Goal: Task Accomplishment & Management: Manage account settings

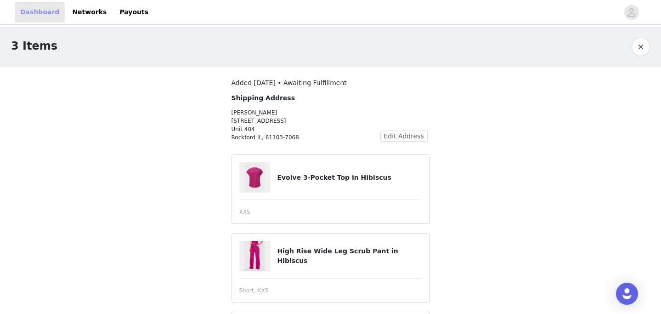
click at [33, 17] on link "Dashboard" at bounding box center [40, 12] width 50 height 21
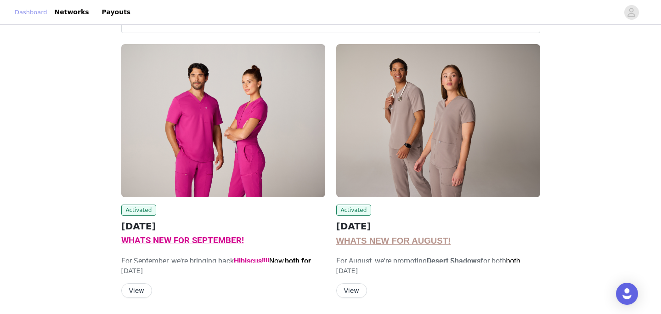
scroll to position [68, 0]
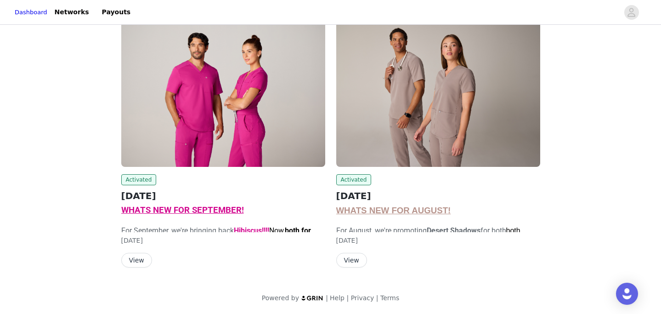
click at [167, 213] on span "WHATS NEW FOR SEPTEMBER!" at bounding box center [182, 210] width 123 height 10
click at [132, 266] on button "View" at bounding box center [136, 260] width 31 height 15
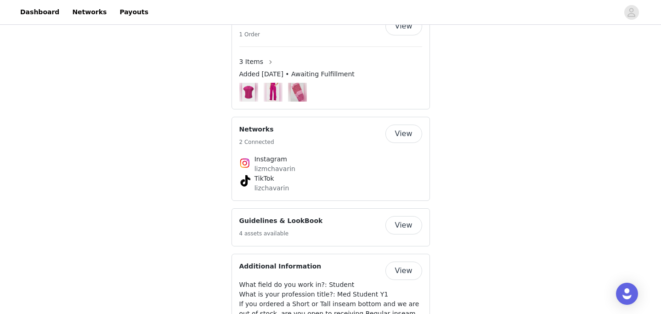
scroll to position [925, 0]
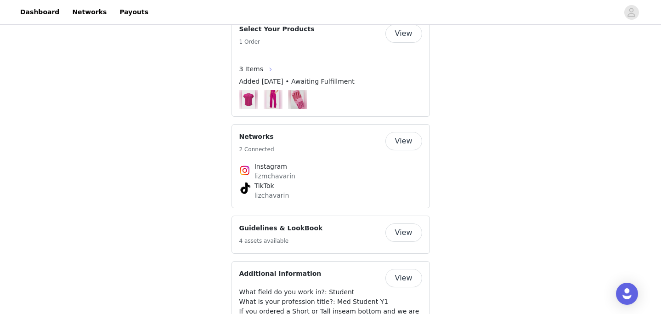
click at [268, 77] on button "button" at bounding box center [270, 69] width 15 height 15
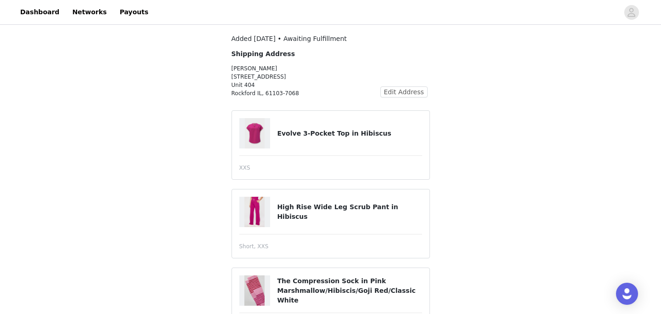
scroll to position [87, 0]
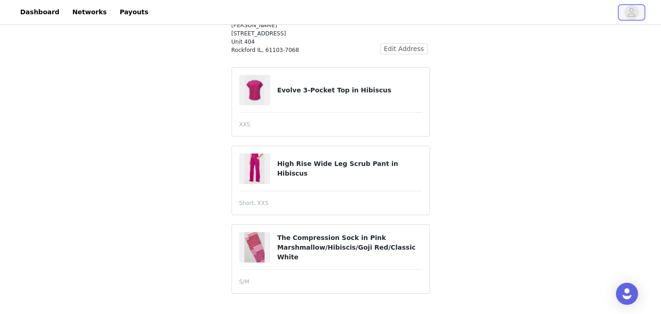
click at [631, 14] on icon "avatar" at bounding box center [631, 12] width 9 height 15
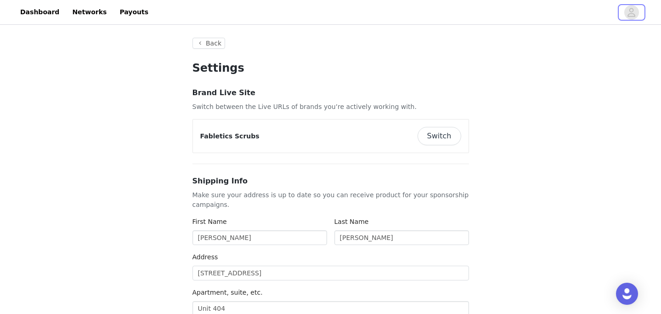
type input "+1 ([GEOGRAPHIC_DATA])"
click at [438, 130] on button "Switch" at bounding box center [440, 136] width 44 height 18
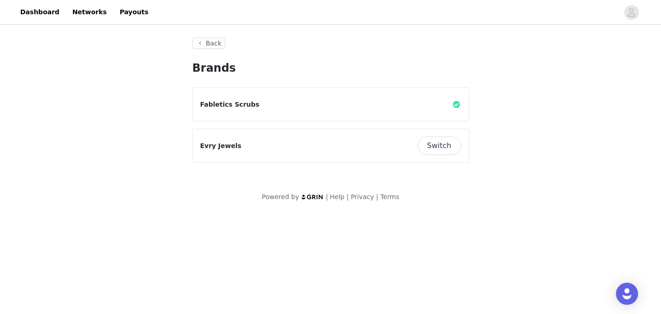
click at [444, 152] on button "Switch" at bounding box center [440, 146] width 44 height 18
